Goal: Information Seeking & Learning: Learn about a topic

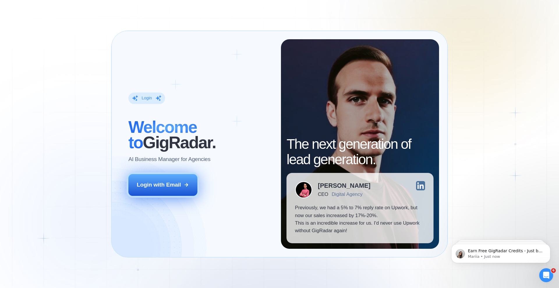
click at [179, 188] on div "Login with Email" at bounding box center [159, 185] width 44 height 8
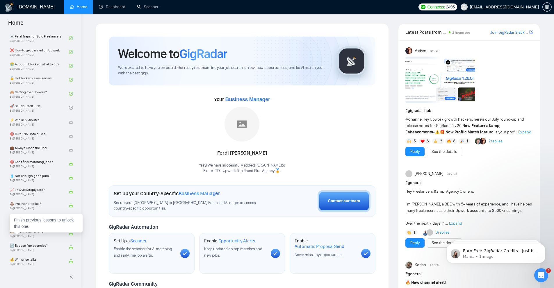
scroll to position [183, 0]
click at [40, 222] on span "By Tamara Levit" at bounding box center [36, 221] width 53 height 3
click at [47, 217] on span "👻 clients ghost you?" at bounding box center [36, 217] width 53 height 6
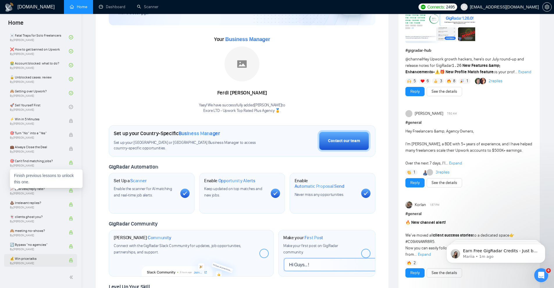
scroll to position [204, 0]
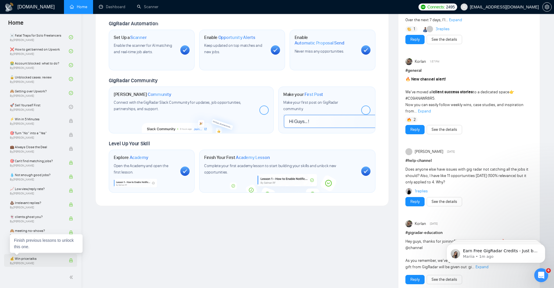
click at [31, 261] on span "💰 Win price talks" at bounding box center [36, 259] width 53 height 6
click at [116, 9] on link "Dashboard" at bounding box center [112, 6] width 26 height 5
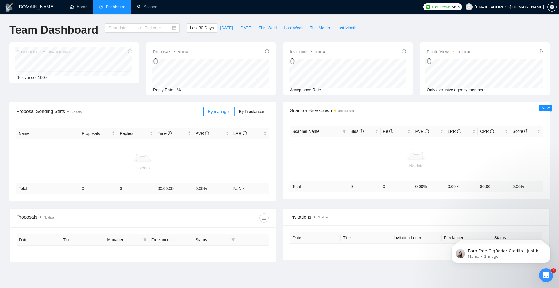
type input "2025-07-20"
type input "2025-08-19"
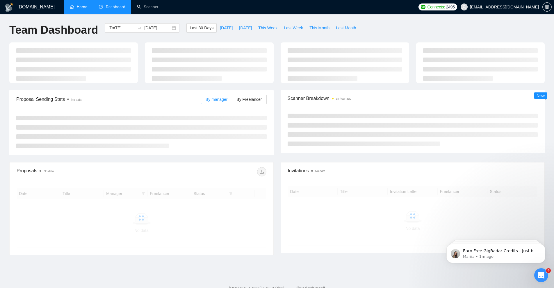
click at [85, 6] on link "Home" at bounding box center [78, 6] width 17 height 5
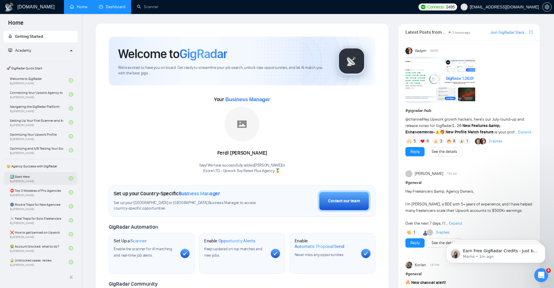
click at [33, 176] on link "1️⃣ Start Here By Vadym Ovcharenko" at bounding box center [39, 178] width 59 height 13
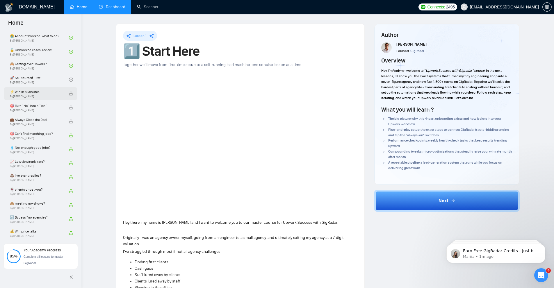
scroll to position [213, 0]
click at [47, 190] on span "👻 clients ghost you?" at bounding box center [36, 188] width 53 height 6
click at [51, 189] on span "👻 clients ghost you?" at bounding box center [36, 188] width 53 height 6
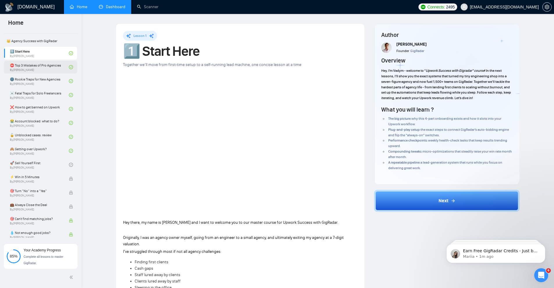
click at [50, 68] on link "⛔ Top 3 Mistakes of Pro Agencies By Vadym Ovcharenko" at bounding box center [39, 67] width 59 height 13
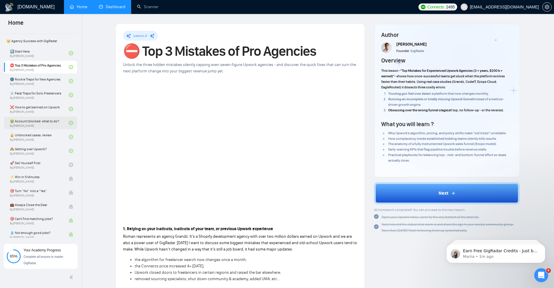
click at [50, 125] on link "😭 Account blocked: what to do? By Vadym Ovcharenko" at bounding box center [39, 123] width 59 height 13
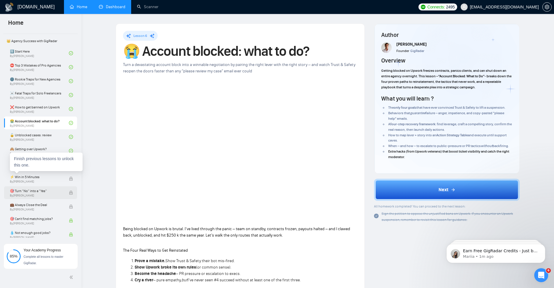
click at [45, 190] on span "🎯 Turn “No” into a “Yes”" at bounding box center [36, 191] width 53 height 6
click at [56, 196] on span "By Vlad Timinsky" at bounding box center [36, 195] width 53 height 3
click at [50, 151] on link "🙈 Getting over Upwork? By Vadym Ovcharenko" at bounding box center [39, 151] width 59 height 13
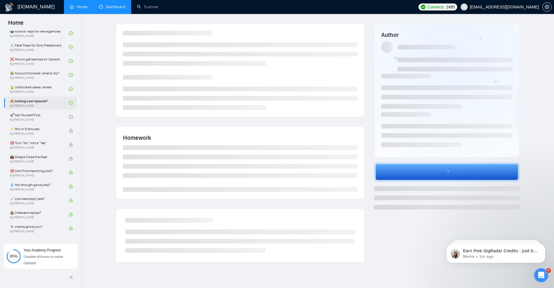
scroll to position [184, 0]
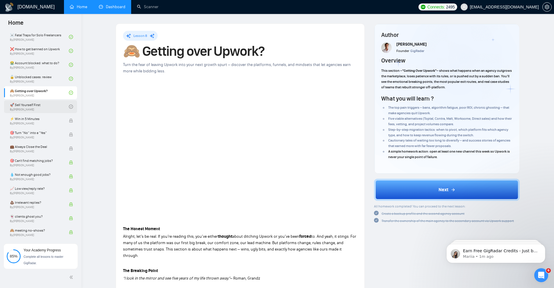
click at [51, 106] on link "🚀 Sell Yourself First By Vlad Timinsky" at bounding box center [39, 106] width 59 height 13
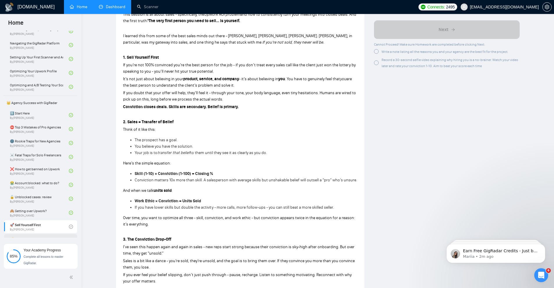
scroll to position [145, 0]
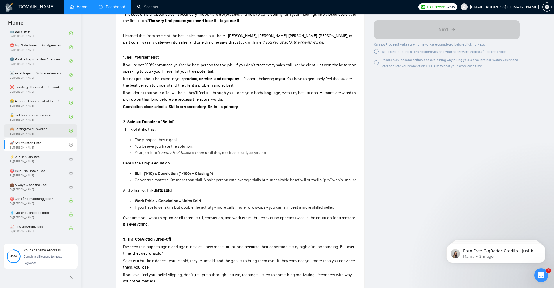
click at [51, 133] on link "🙈 Getting over Upwork? By Vadym Ovcharenko" at bounding box center [39, 131] width 59 height 13
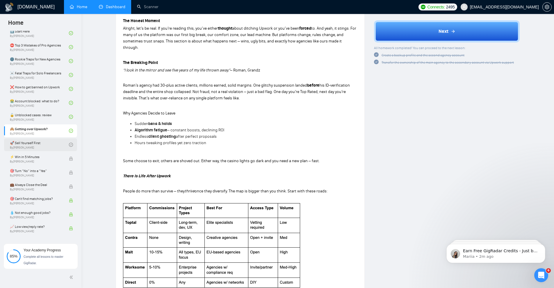
click at [48, 146] on link "🚀 Sell Yourself First By Vlad Timinsky" at bounding box center [39, 144] width 59 height 13
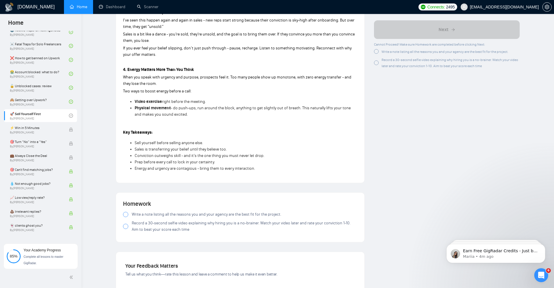
scroll to position [494, 0]
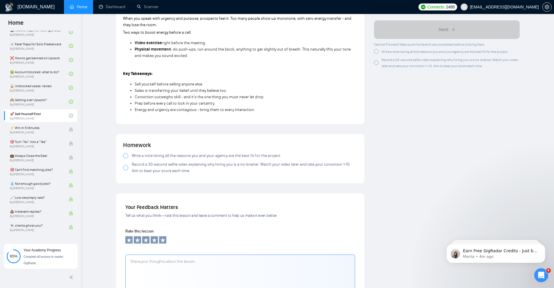
click at [125, 157] on div at bounding box center [125, 155] width 5 height 5
click at [125, 169] on div at bounding box center [125, 167] width 5 height 5
click at [126, 168] on div at bounding box center [125, 167] width 5 height 5
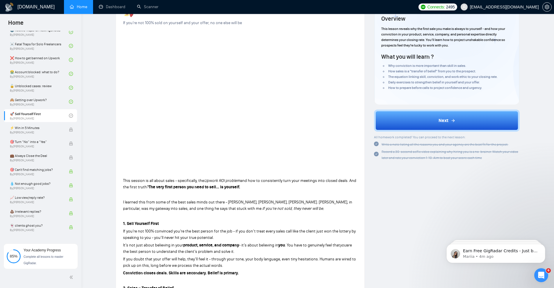
scroll to position [29, 0]
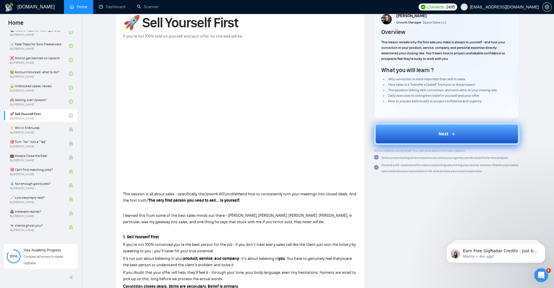
click at [472, 128] on button "Next" at bounding box center [447, 134] width 146 height 22
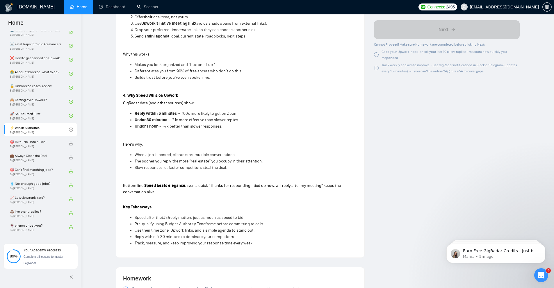
scroll to position [523, 0]
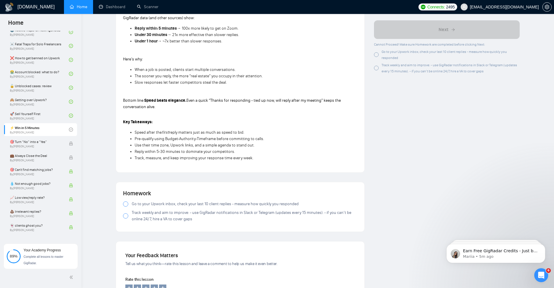
click at [124, 205] on div at bounding box center [125, 204] width 5 height 5
click at [128, 217] on label "Track weekly and aim to improve: - use GigRadar notifications in Slack or Teleg…" at bounding box center [240, 216] width 235 height 13
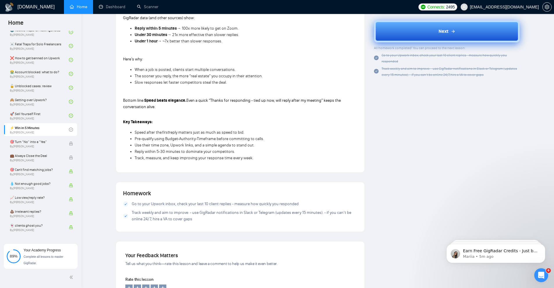
click at [459, 34] on button "Next" at bounding box center [447, 31] width 146 height 22
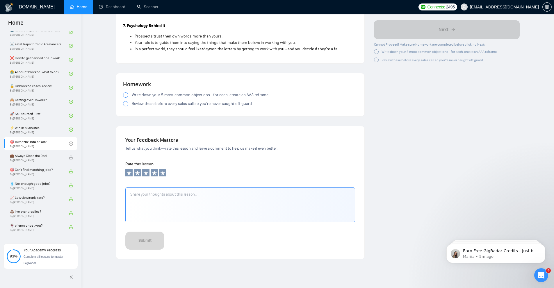
scroll to position [810, 0]
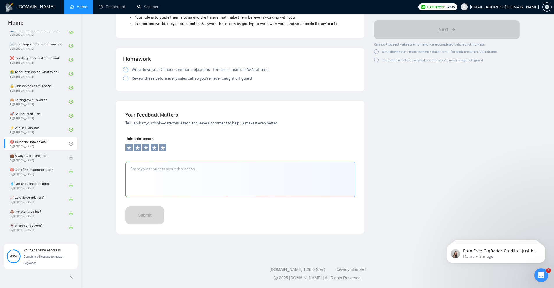
click at [127, 72] on div at bounding box center [125, 69] width 5 height 5
click at [126, 77] on div at bounding box center [125, 78] width 5 height 5
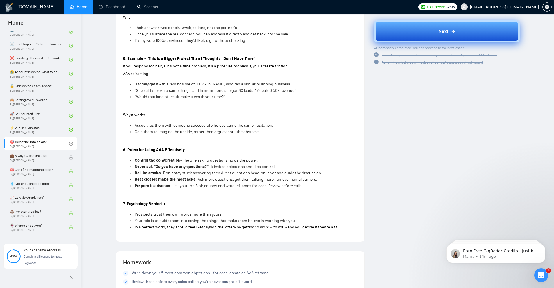
click at [436, 34] on button "Next" at bounding box center [447, 31] width 146 height 22
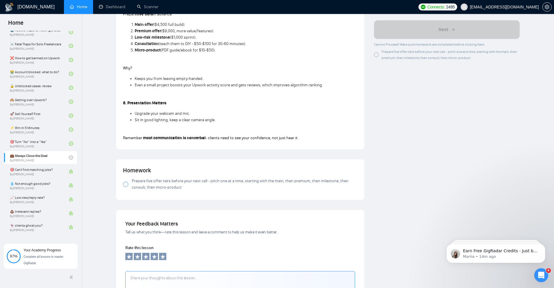
scroll to position [552, 0]
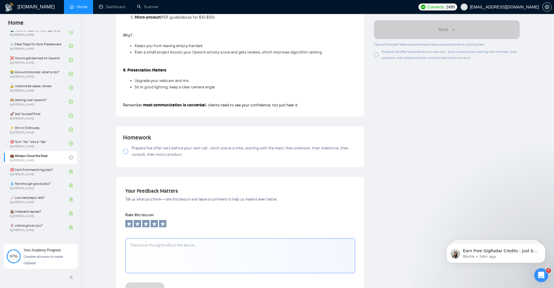
click at [127, 152] on div at bounding box center [125, 151] width 5 height 5
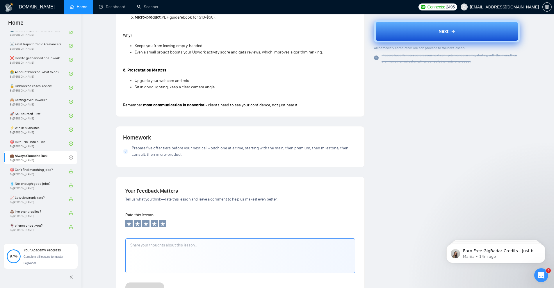
click at [455, 31] on icon at bounding box center [453, 31] width 5 height 5
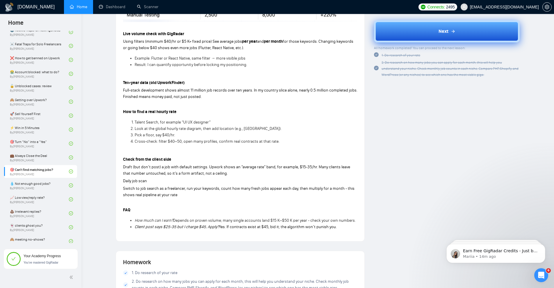
scroll to position [552, 0]
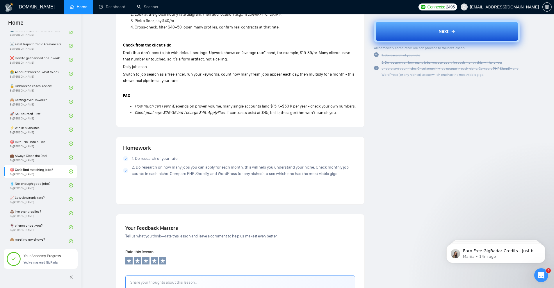
click at [454, 28] on div "Next" at bounding box center [447, 31] width 17 height 7
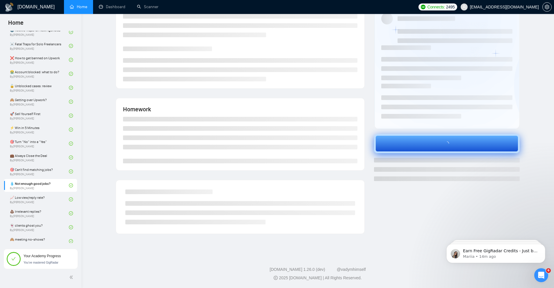
scroll to position [29, 0]
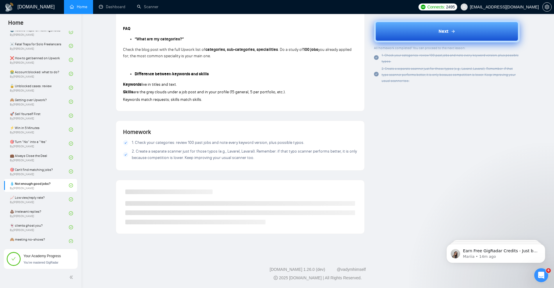
click at [453, 34] on div "Next" at bounding box center [447, 31] width 17 height 7
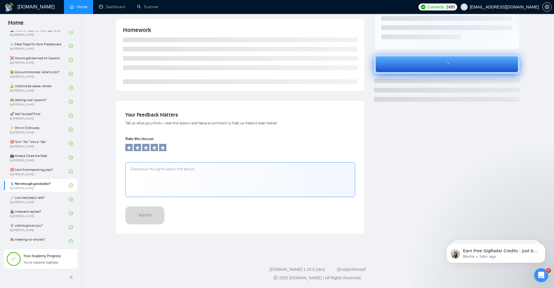
scroll to position [29, 0]
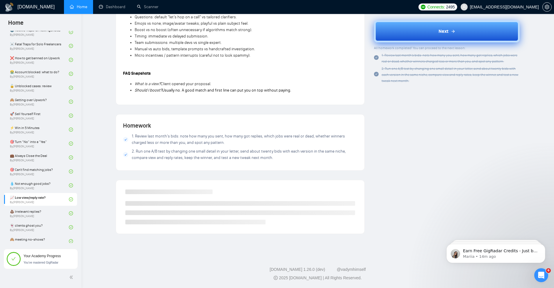
click at [440, 28] on button "Next" at bounding box center [447, 31] width 146 height 22
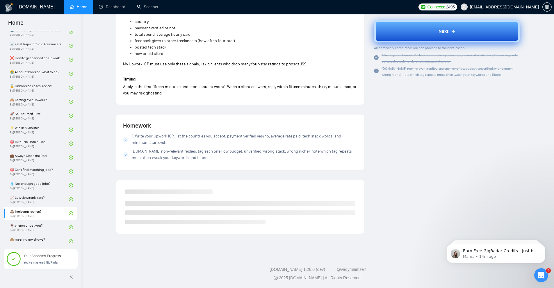
scroll to position [108, 0]
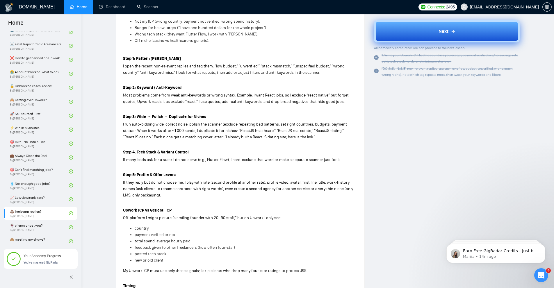
click at [445, 31] on span "Next" at bounding box center [444, 31] width 10 height 7
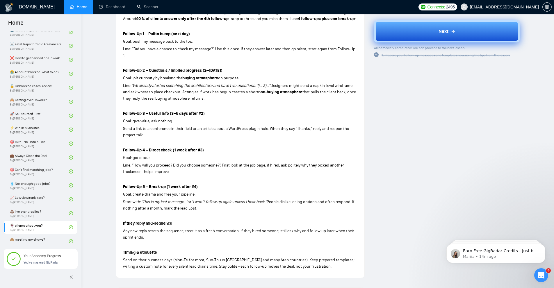
scroll to position [209, 0]
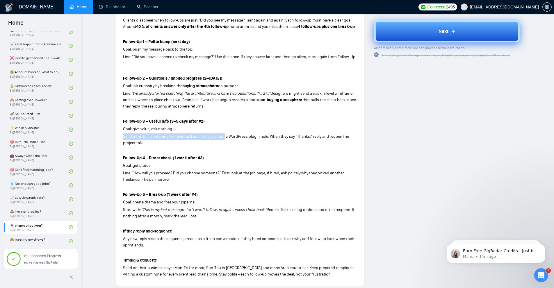
drag, startPoint x: 121, startPoint y: 131, endPoint x: 224, endPoint y: 133, distance: 102.7
click at [224, 133] on div "Lesson 17 👻 clients ghost you? Convert silent leads by running a purposeful 4‑f…" at bounding box center [240, 50] width 248 height 471
copy span "Send a link to a conference in their field or an article about"
